Goal: Transaction & Acquisition: Purchase product/service

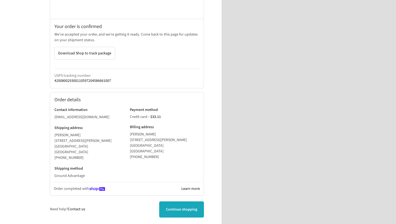
scroll to position [100, 0]
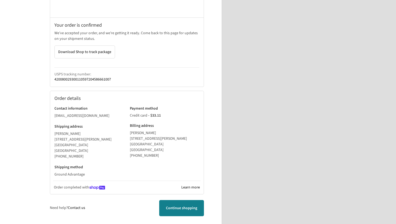
click at [187, 206] on span "Continue shopping" at bounding box center [181, 208] width 31 height 5
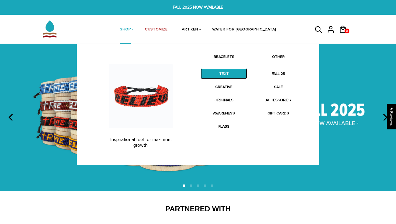
click at [225, 74] on link "TEXT" at bounding box center [224, 73] width 46 height 11
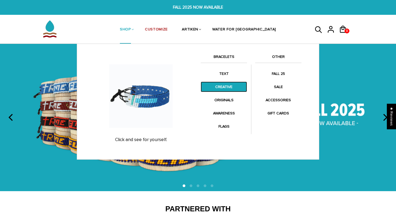
click at [230, 88] on link "CREATIVE" at bounding box center [224, 87] width 46 height 11
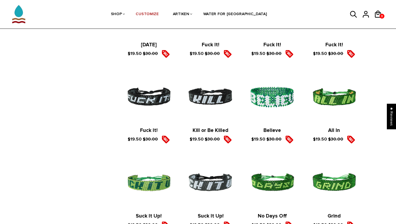
scroll to position [700, 0]
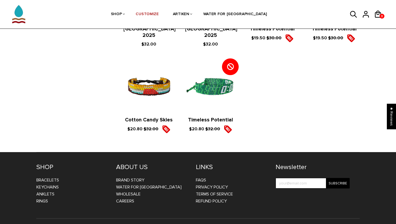
scroll to position [610, 0]
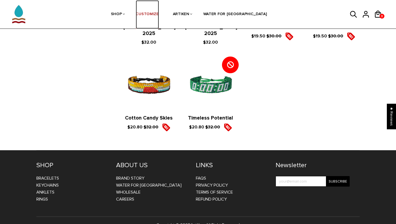
click at [158, 16] on link "CUSTOMIZE" at bounding box center [147, 14] width 23 height 29
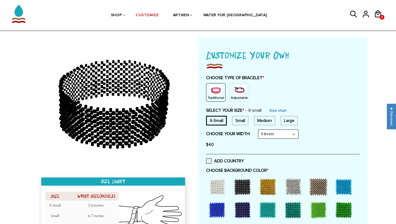
scroll to position [19, 0]
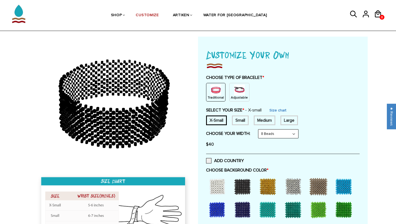
click at [235, 99] on p "Adjustable" at bounding box center [239, 97] width 17 height 5
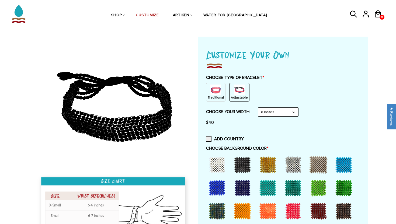
click at [217, 97] on p "Traditional" at bounding box center [216, 97] width 16 height 5
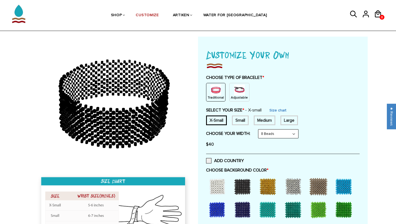
click at [240, 123] on div "Small" at bounding box center [240, 121] width 17 height 10
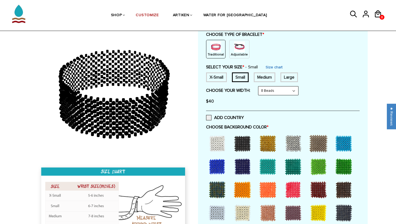
click at [245, 142] on div at bounding box center [243, 144] width 22 height 22
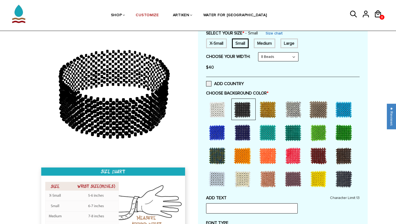
scroll to position [156, 0]
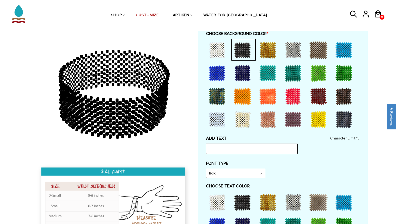
click at [245, 146] on input "text" at bounding box center [252, 149] width 92 height 10
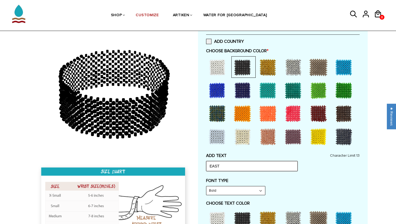
scroll to position [121, 0]
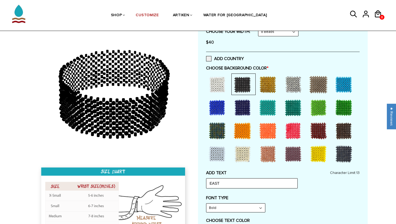
click at [290, 131] on div at bounding box center [293, 131] width 22 height 22
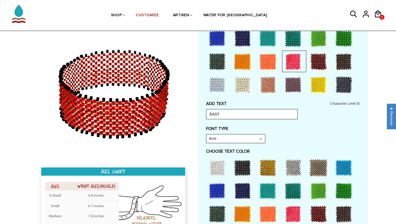
scroll to position [233, 0]
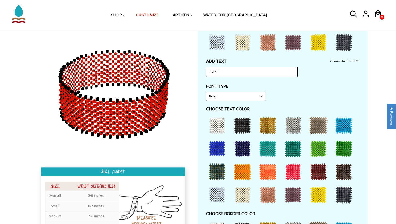
click at [248, 127] on div at bounding box center [243, 126] width 22 height 22
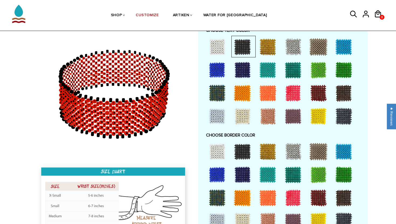
scroll to position [320, 0]
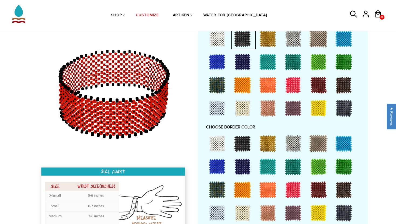
click at [242, 146] on div at bounding box center [243, 144] width 22 height 22
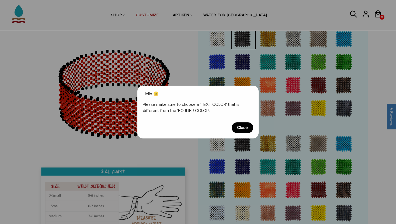
click at [244, 131] on span "Close" at bounding box center [243, 127] width 22 height 11
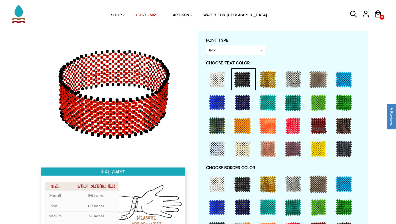
scroll to position [263, 0]
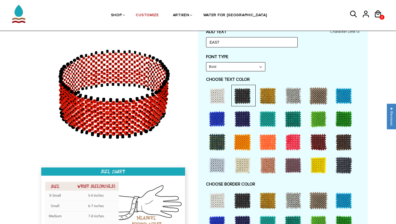
click at [240, 204] on div at bounding box center [243, 201] width 22 height 22
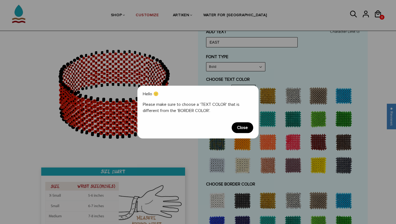
click at [247, 124] on span "Close" at bounding box center [243, 127] width 22 height 11
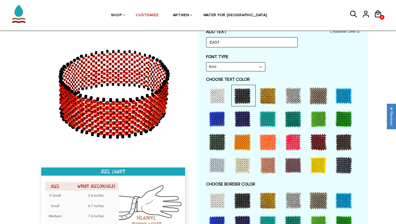
click at [219, 165] on div at bounding box center [217, 166] width 22 height 22
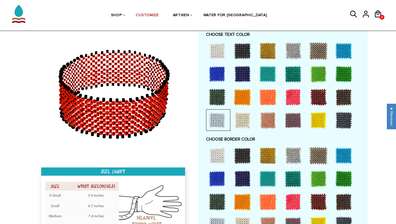
click at [238, 159] on div at bounding box center [243, 156] width 22 height 22
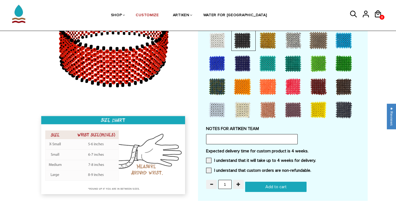
scroll to position [431, 0]
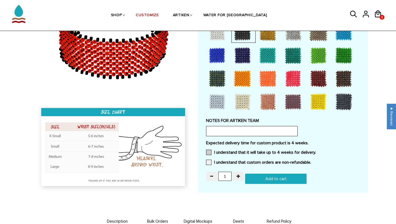
click at [231, 152] on label "I understand that it will take up to 4 weeks for delivery." at bounding box center [261, 152] width 110 height 5
click at [316, 151] on input "I understand that it will take up to 4 weeks for delivery." at bounding box center [316, 151] width 0 height 0
click at [231, 161] on label "I understand that custom orders are non-refundable." at bounding box center [258, 162] width 105 height 5
click at [311, 161] on input "I understand that custom orders are non-refundable." at bounding box center [311, 161] width 0 height 0
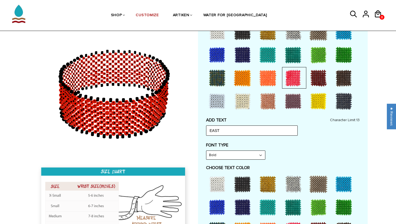
scroll to position [176, 0]
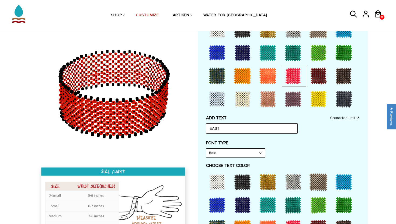
click at [212, 130] on input "EAST" at bounding box center [252, 128] width 92 height 10
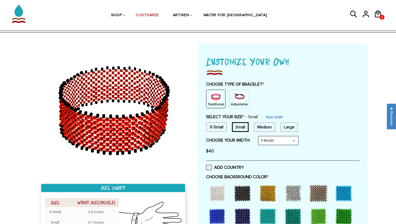
scroll to position [6, 0]
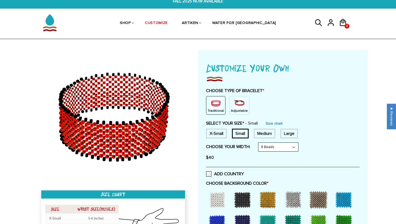
type input "E"
click at [237, 112] on p "Adjustable" at bounding box center [239, 111] width 17 height 5
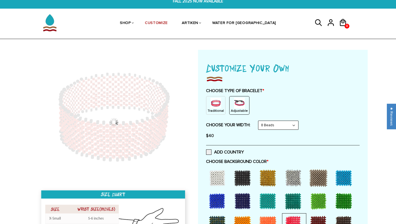
click at [266, 131] on div "$40" at bounding box center [283, 135] width 154 height 11
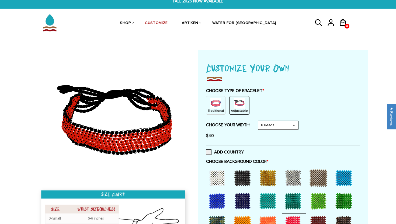
click at [268, 127] on select "8 Beads 6 Beads 10 Beads" at bounding box center [278, 125] width 40 height 9
select select "10-beads"
click at [259, 121] on select "8 Beads 6 Beads 10 Beads" at bounding box center [278, 125] width 40 height 9
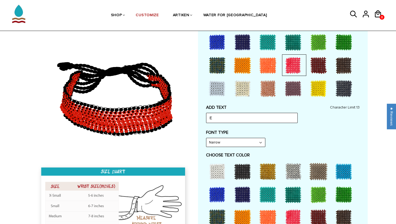
scroll to position [170, 0]
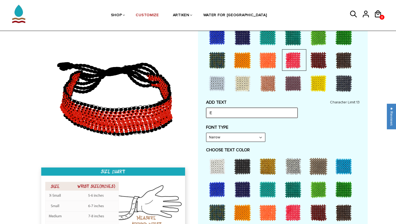
click at [237, 115] on input "E" at bounding box center [252, 113] width 92 height 10
type input "EAST"
click at [237, 137] on select "Narrow Bold" at bounding box center [235, 137] width 59 height 9
select select "Bold"
click at [206, 133] on select "Narrow Bold" at bounding box center [235, 137] width 59 height 9
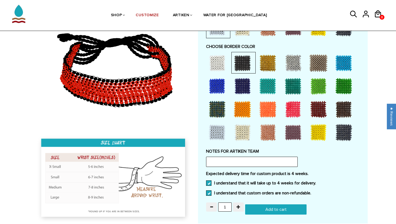
scroll to position [397, 0]
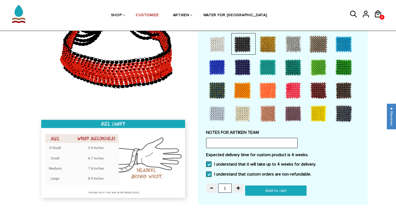
click at [272, 186] on input "Add to cart" at bounding box center [275, 191] width 61 height 10
type input "Add to cart"
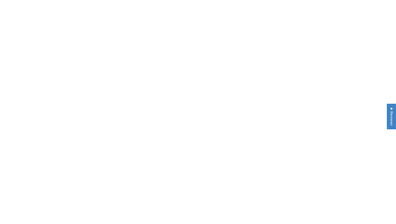
scroll to position [397, 0]
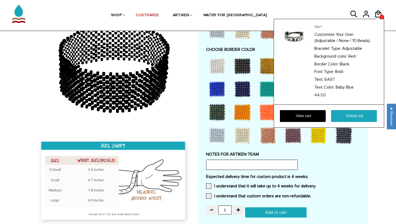
click at [380, 19] on div "Qty: 1 Customize Your Own (Adjustable / None / 10 Beads) Bracelet Type: Adjusta…" at bounding box center [329, 73] width 110 height 109
click at [308, 122] on link "View cart" at bounding box center [303, 116] width 46 height 12
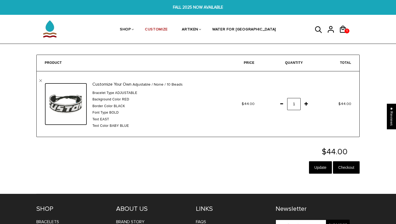
click at [62, 109] on img at bounding box center [66, 104] width 42 height 42
click at [280, 104] on span at bounding box center [281, 104] width 9 height 10
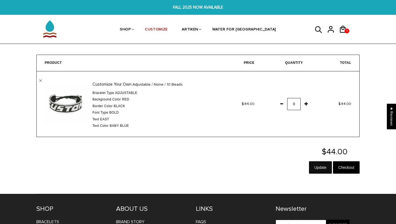
click at [318, 166] on input "Update" at bounding box center [320, 167] width 23 height 12
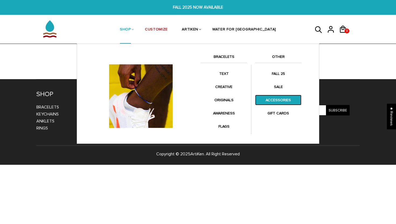
click at [276, 102] on link "ACCESSORIES" at bounding box center [278, 100] width 46 height 11
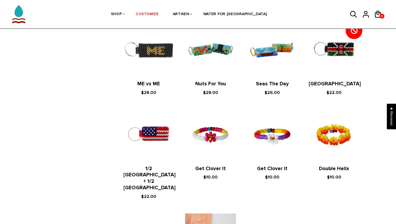
scroll to position [355, 0]
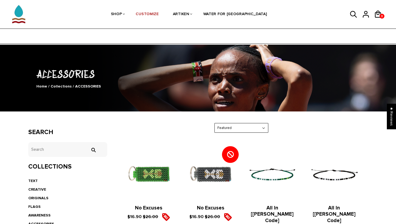
scroll to position [311, 0]
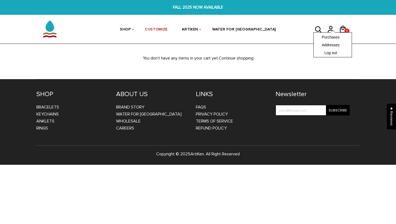
click at [329, 32] on div "Purchases Addresses Log out" at bounding box center [332, 44] width 39 height 25
click at [329, 37] on link "Purchases" at bounding box center [333, 36] width 22 height 5
